Goal: Transaction & Acquisition: Purchase product/service

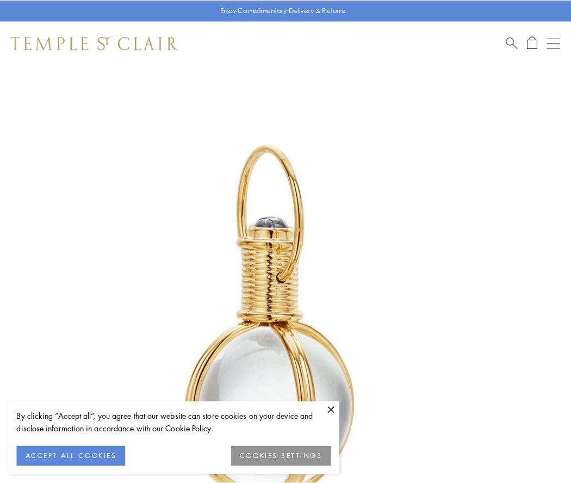
scroll to position [284, 0]
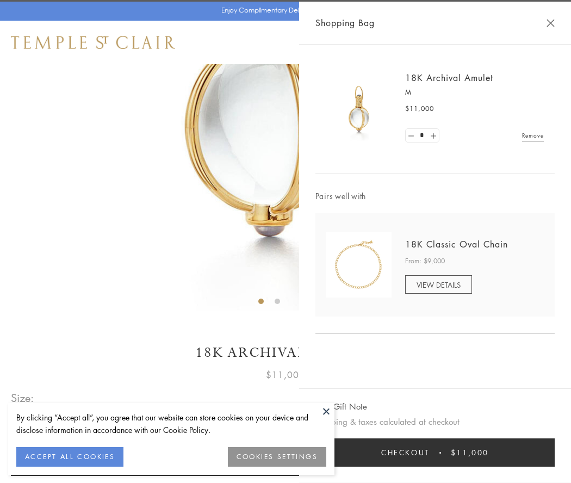
click at [435, 452] on button "Checkout $11,000" at bounding box center [434, 452] width 239 height 28
